Goal: Find specific page/section: Find specific page/section

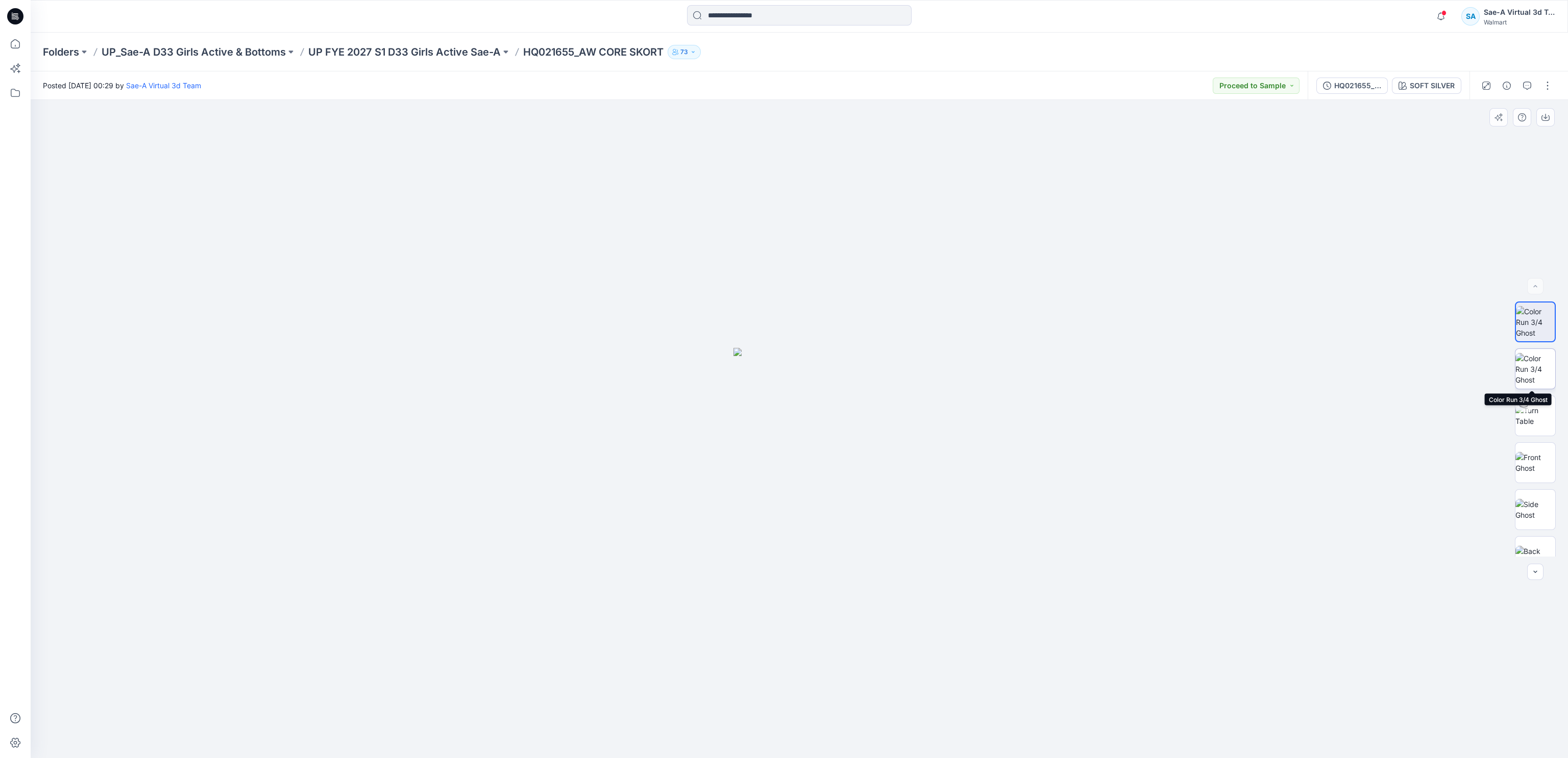
click at [999, 377] on img at bounding box center [1535, 369] width 40 height 32
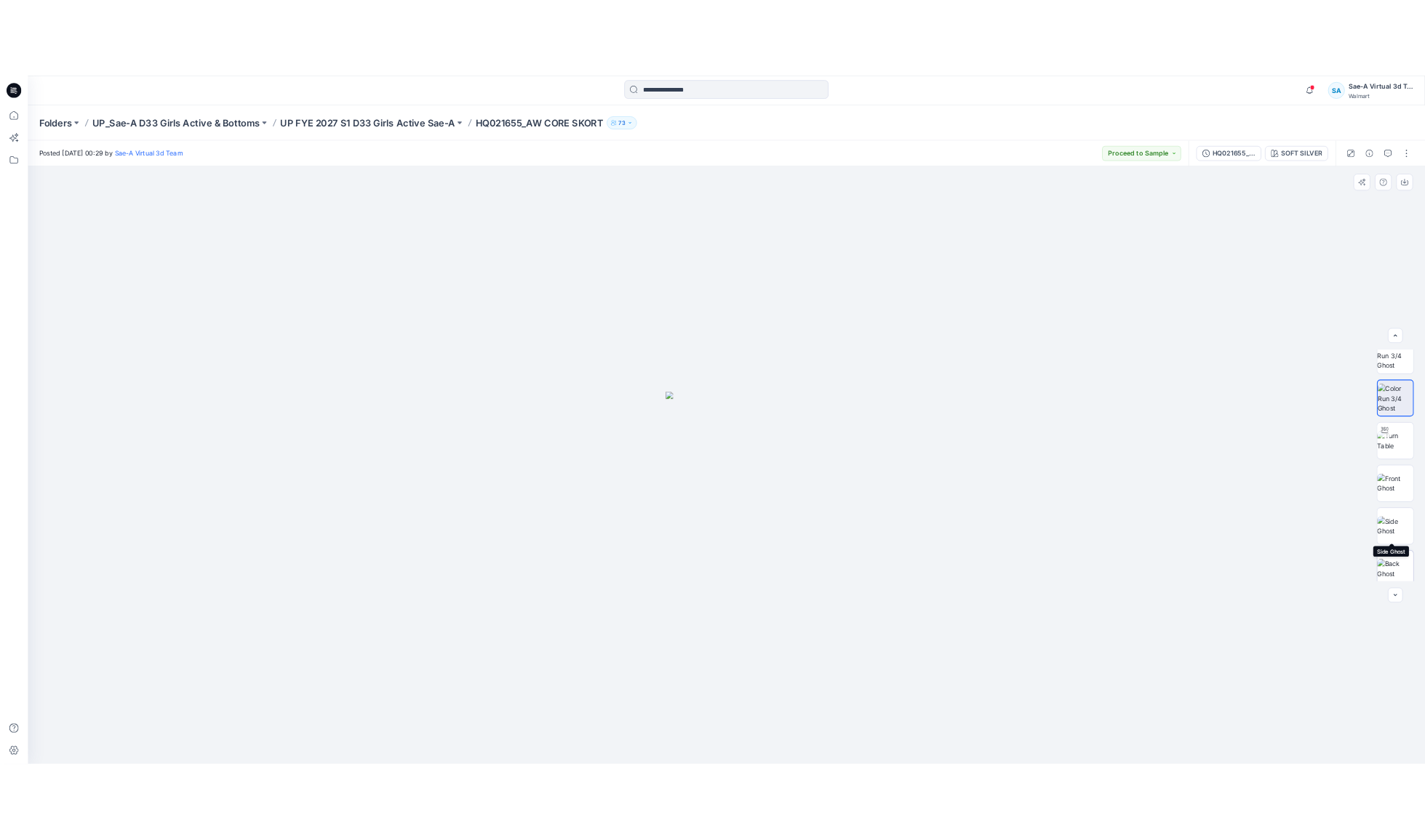
scroll to position [29, 0]
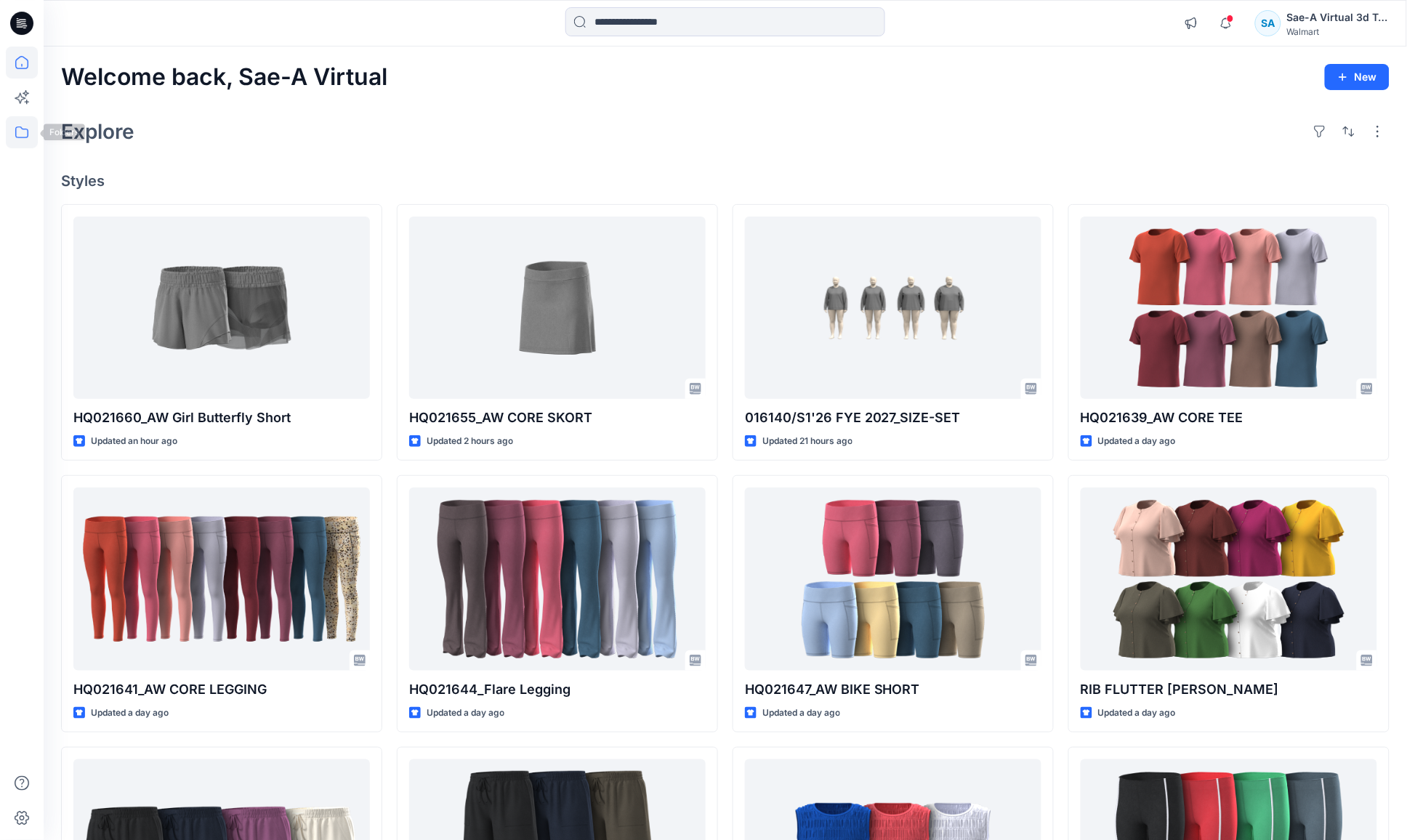
click at [27, 137] on icon at bounding box center [22, 132] width 13 height 11
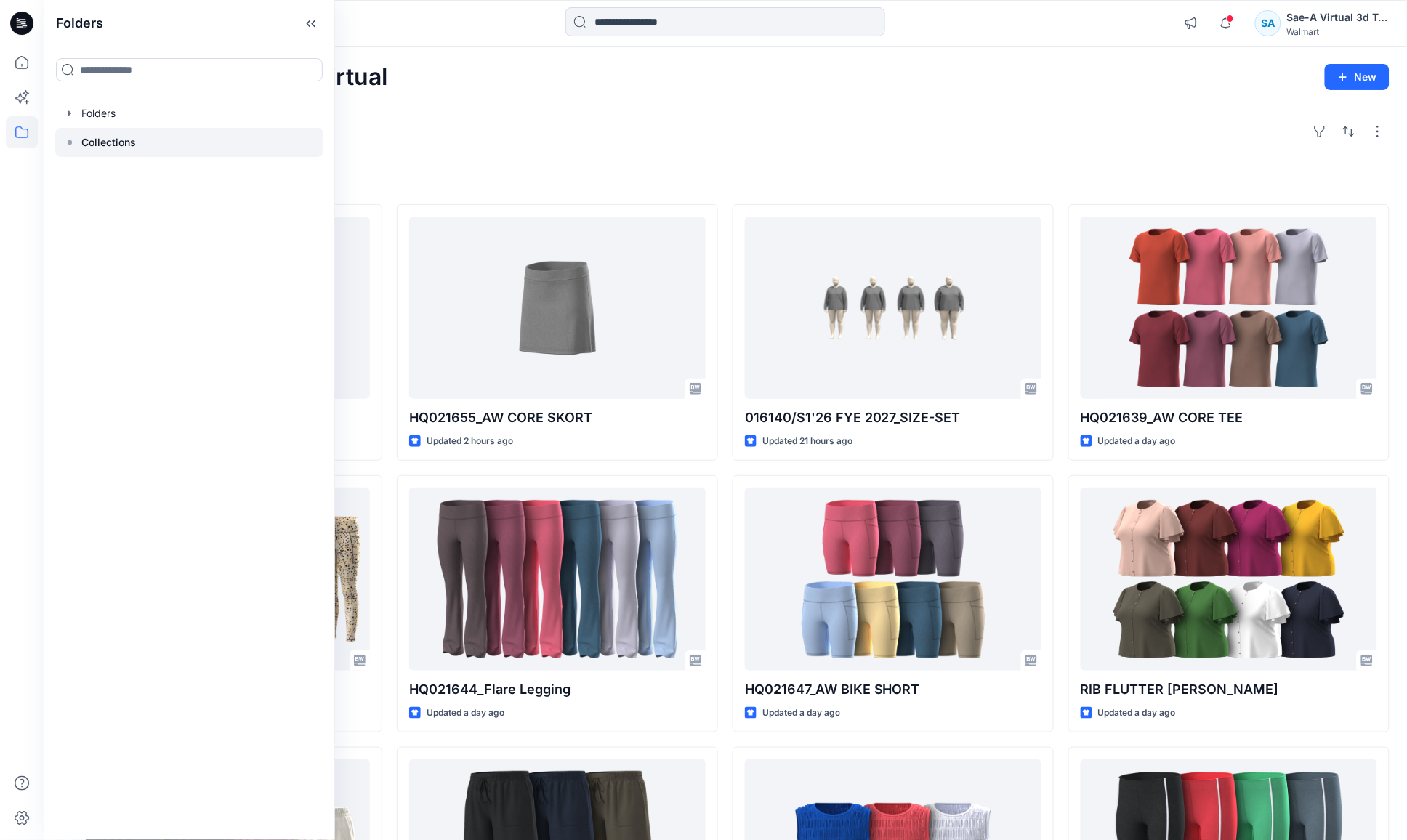
click at [68, 142] on rect at bounding box center [69, 142] width 4 height 4
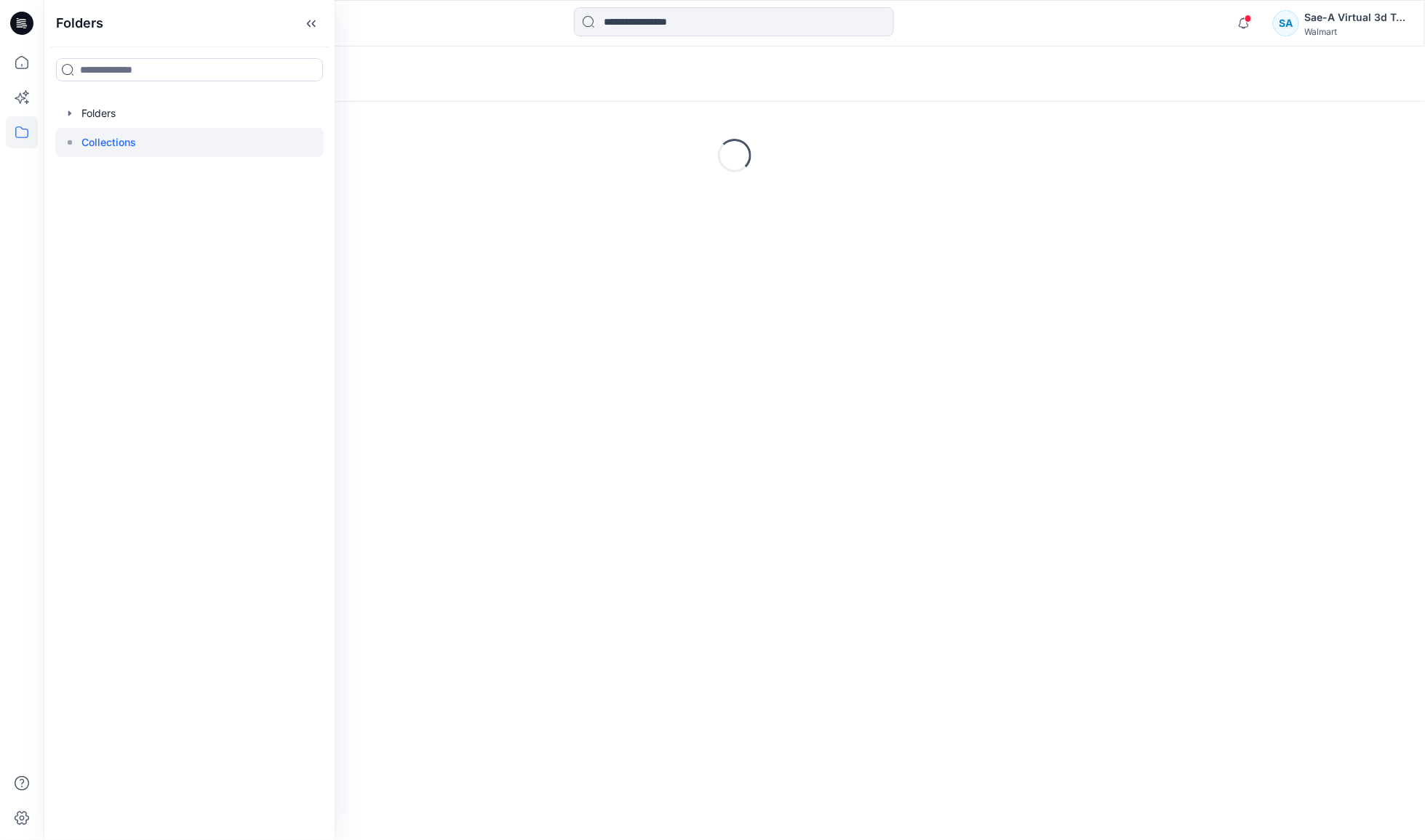
click at [69, 142] on rect at bounding box center [69, 142] width 4 height 4
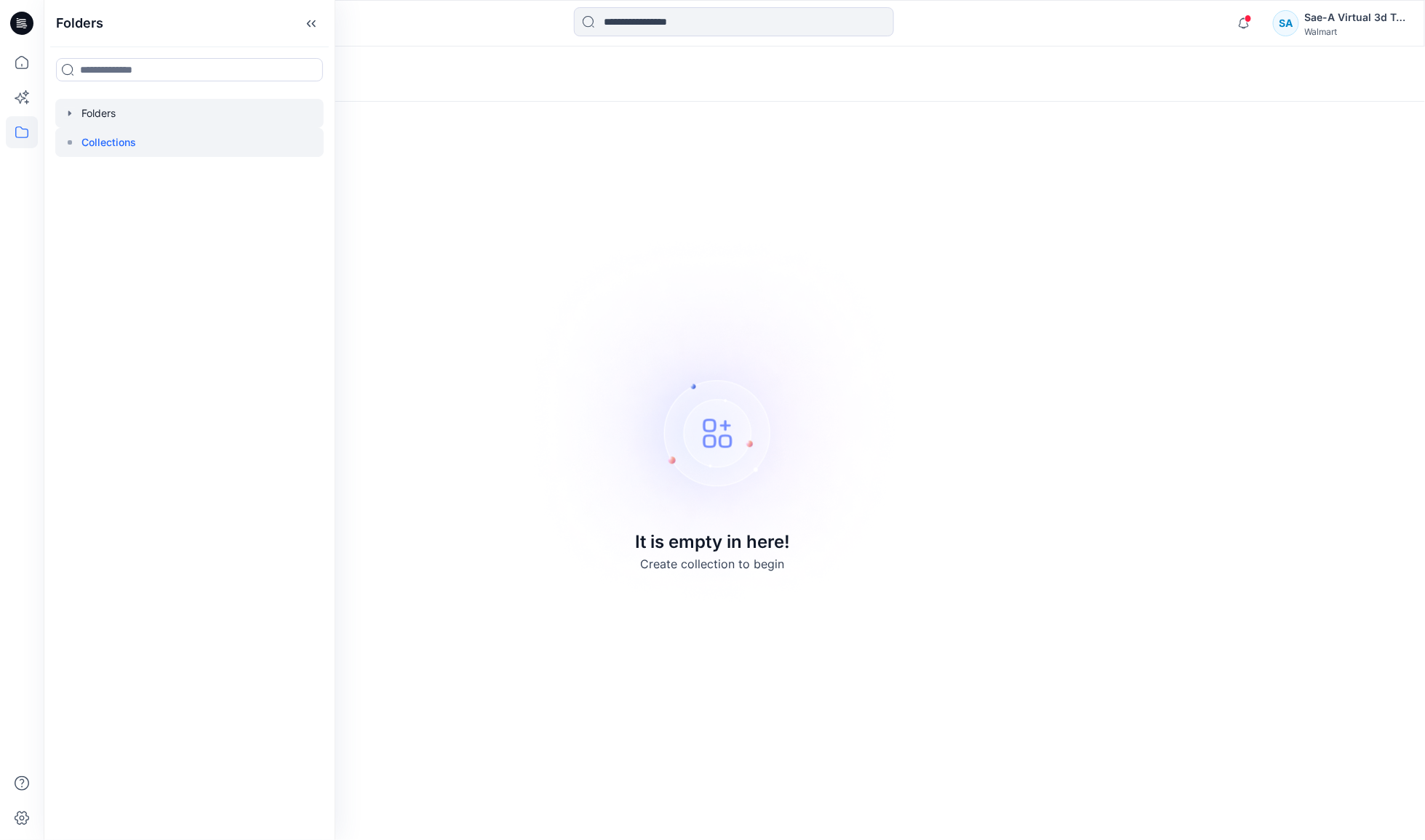
click at [73, 107] on icon "button" at bounding box center [69, 113] width 11 height 11
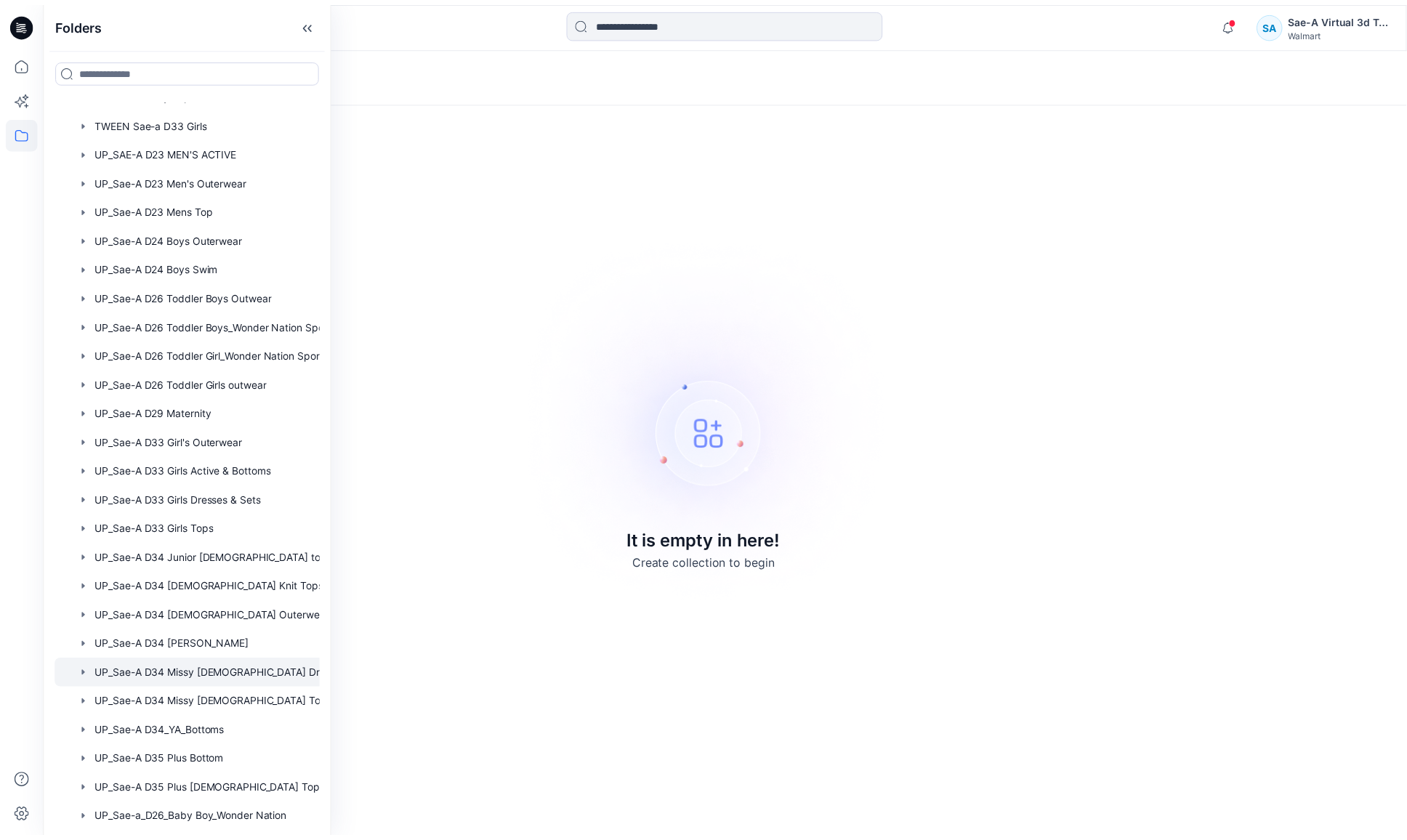
scroll to position [1061, 0]
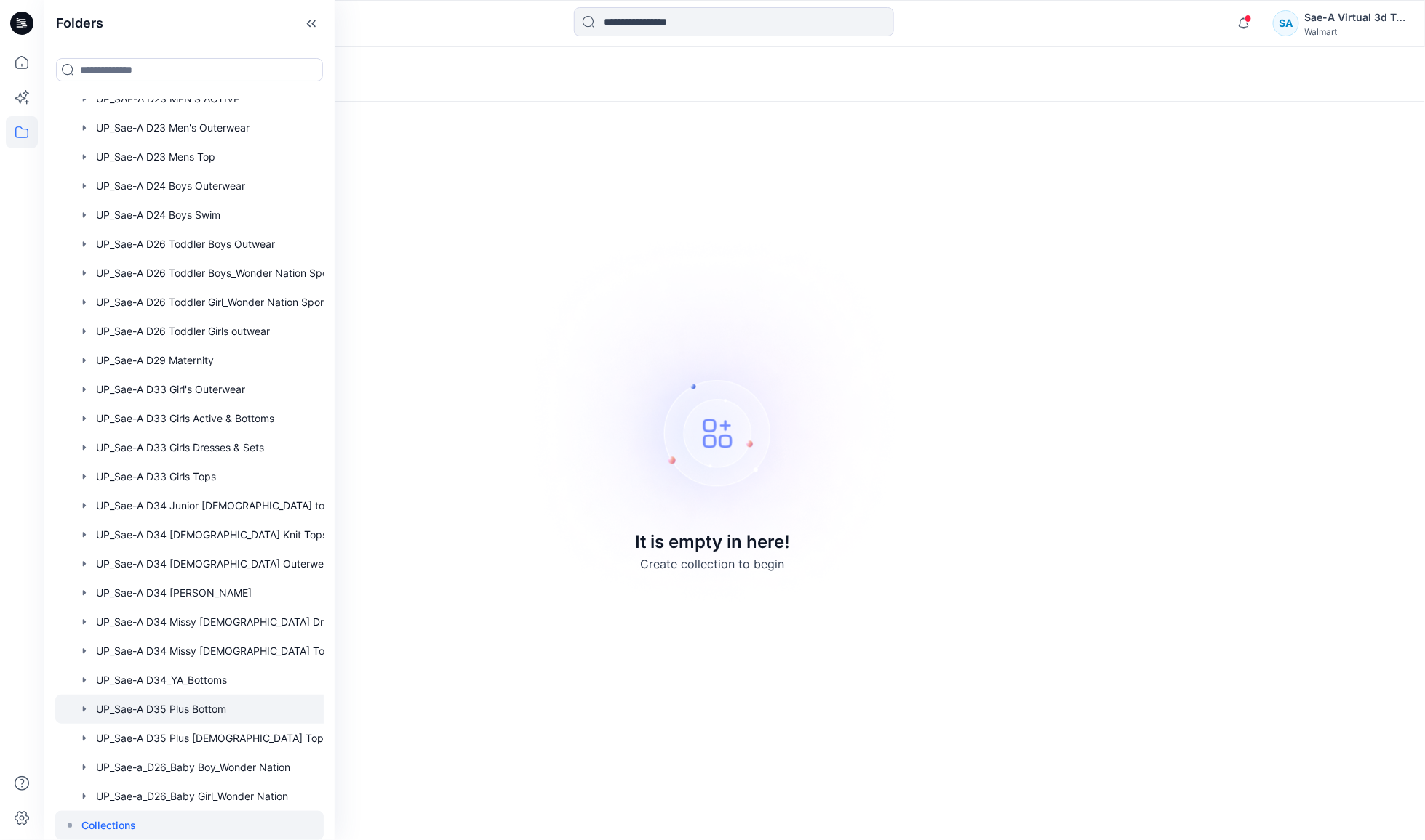
click at [214, 700] on div at bounding box center [208, 710] width 306 height 29
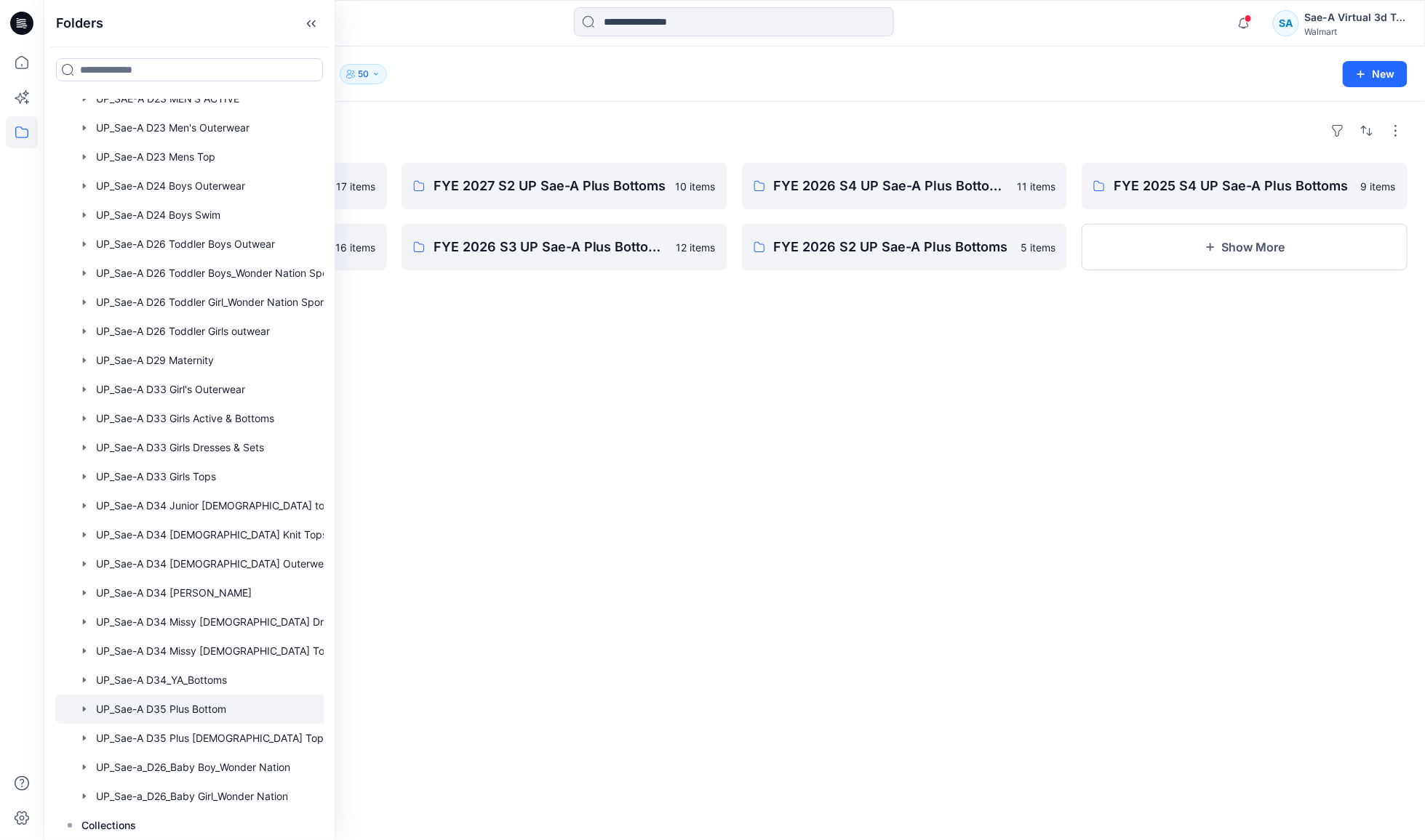
click at [494, 82] on div "Folders UP_Sae-A D35 Plus Bottom 50" at bounding box center [677, 74] width 1232 height 20
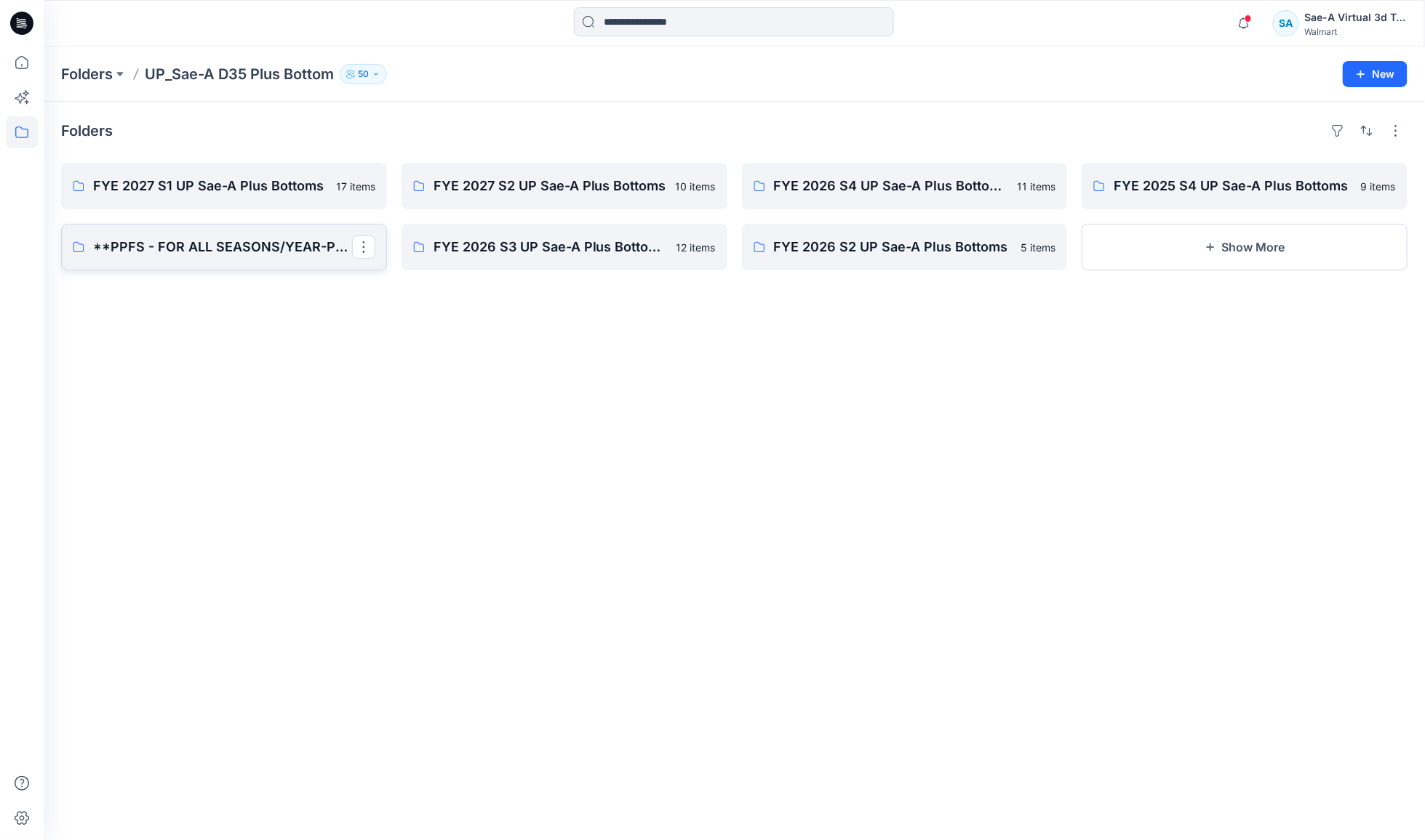
click at [221, 255] on p "**PPFS - FOR ALL SEASONS/YEAR-PLUS" at bounding box center [222, 246] width 259 height 20
